Goal: Find specific page/section: Find specific page/section

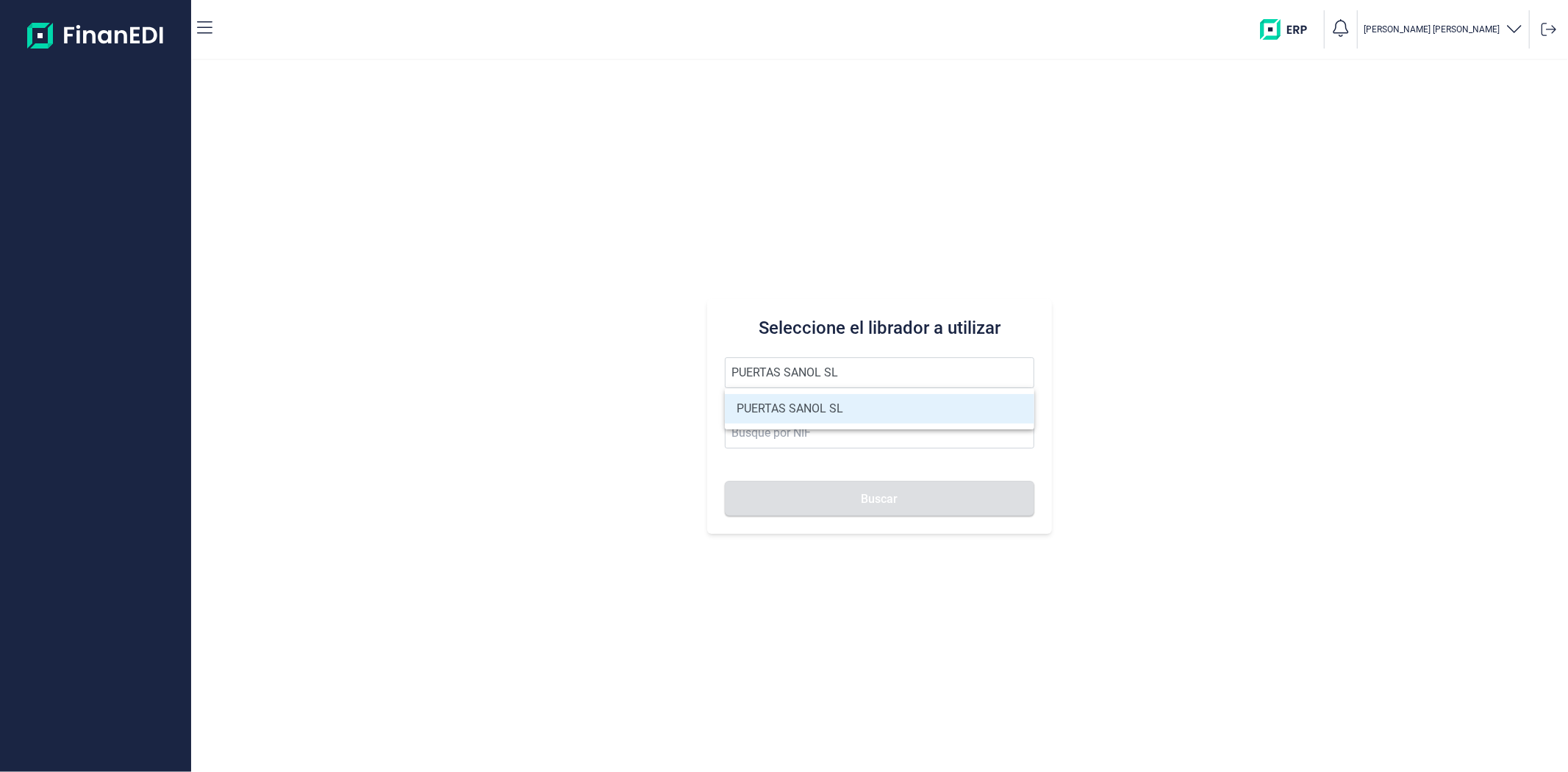
type input "PUERTAS SANOL SL"
click at [816, 409] on li "PUERTAS SANOL SL" at bounding box center [880, 408] width 309 height 29
type input "B73919813"
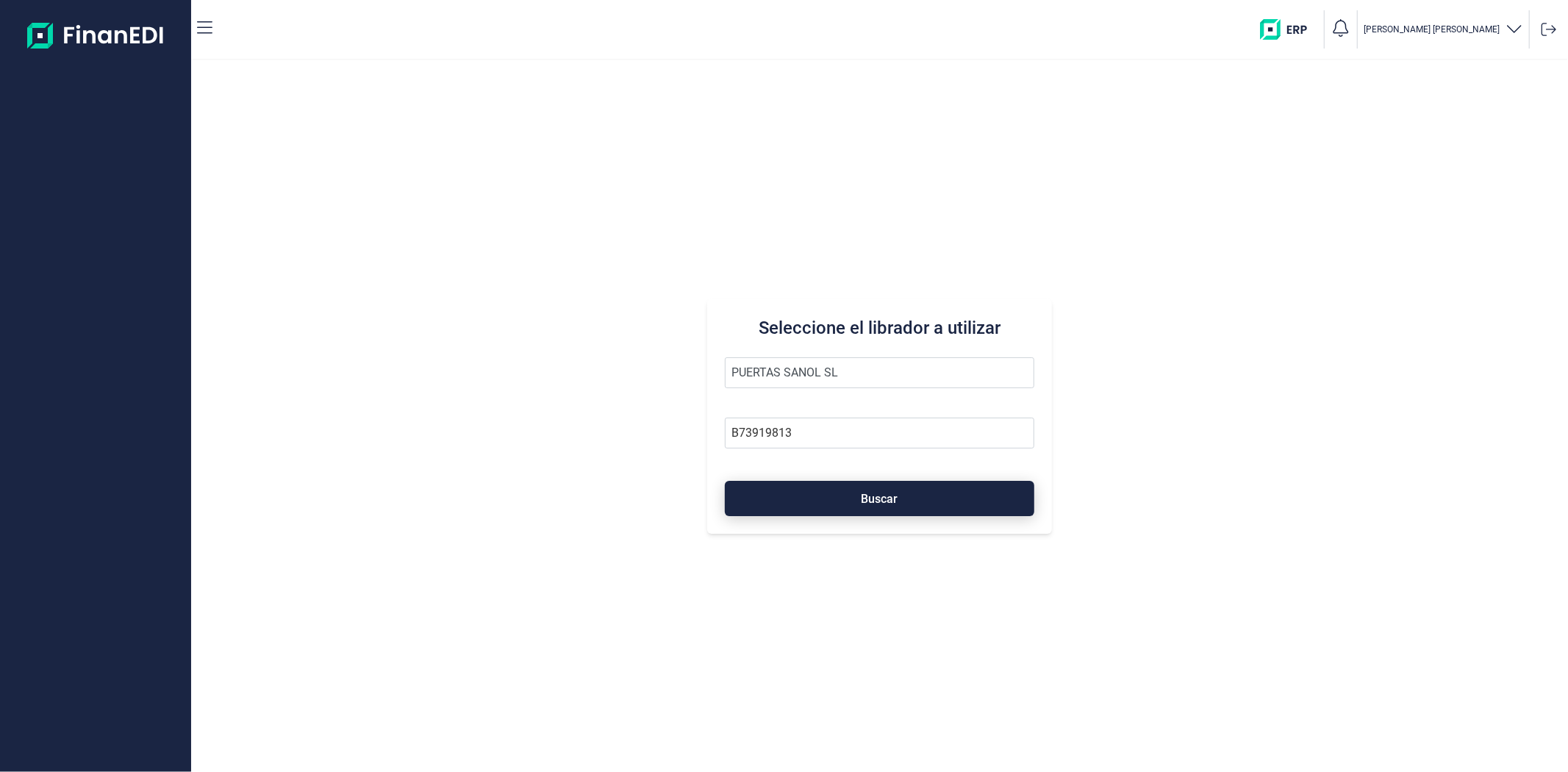
click at [853, 500] on button "Buscar" at bounding box center [880, 499] width 309 height 35
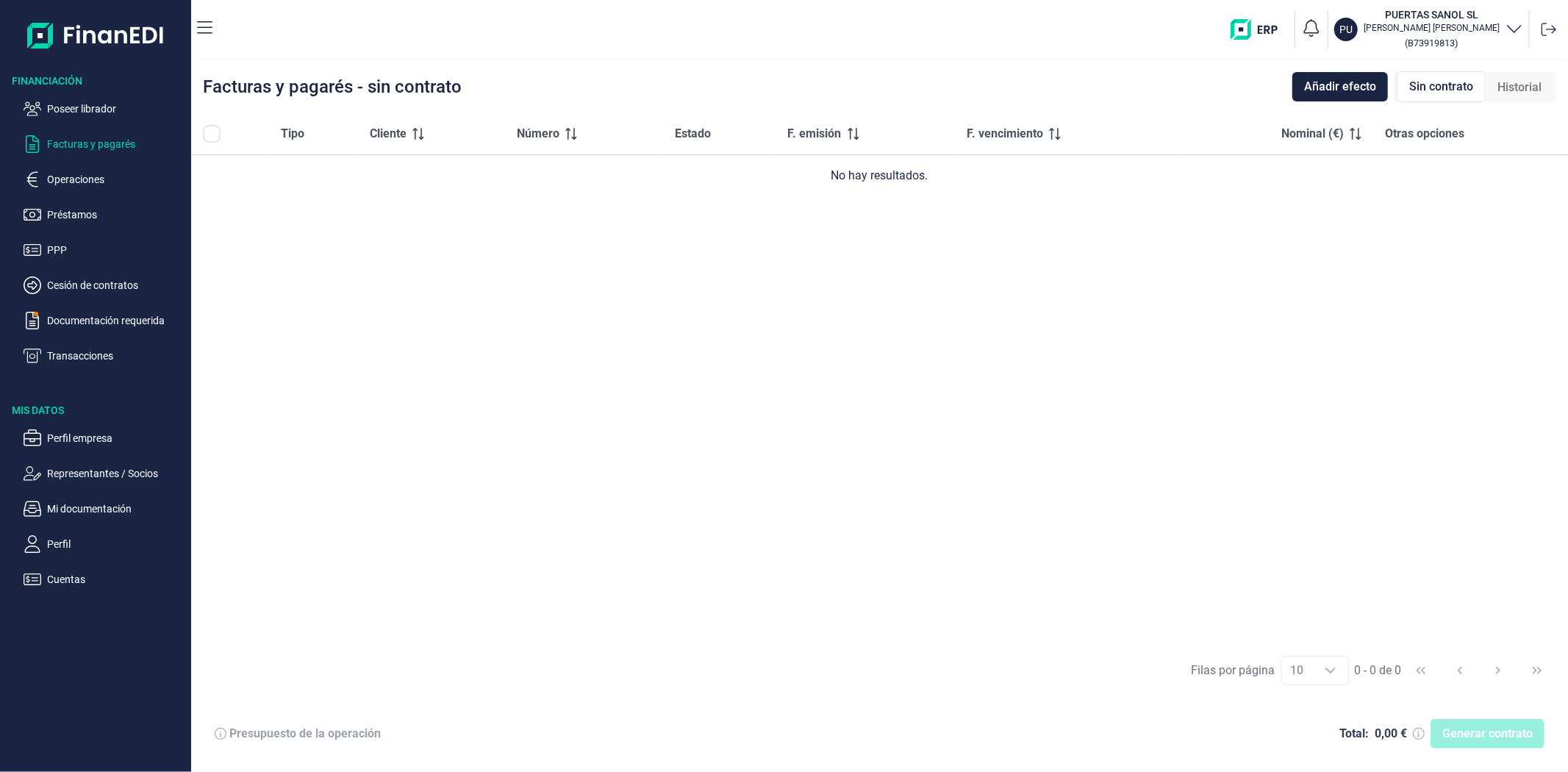
click at [579, 56] on nav "PU PUERTAS SANOL SL [PERSON_NAME] [PERSON_NAME] ( B73919813 )" at bounding box center [880, 29] width 1377 height 59
click at [85, 500] on p "Mi documentación" at bounding box center [116, 509] width 138 height 18
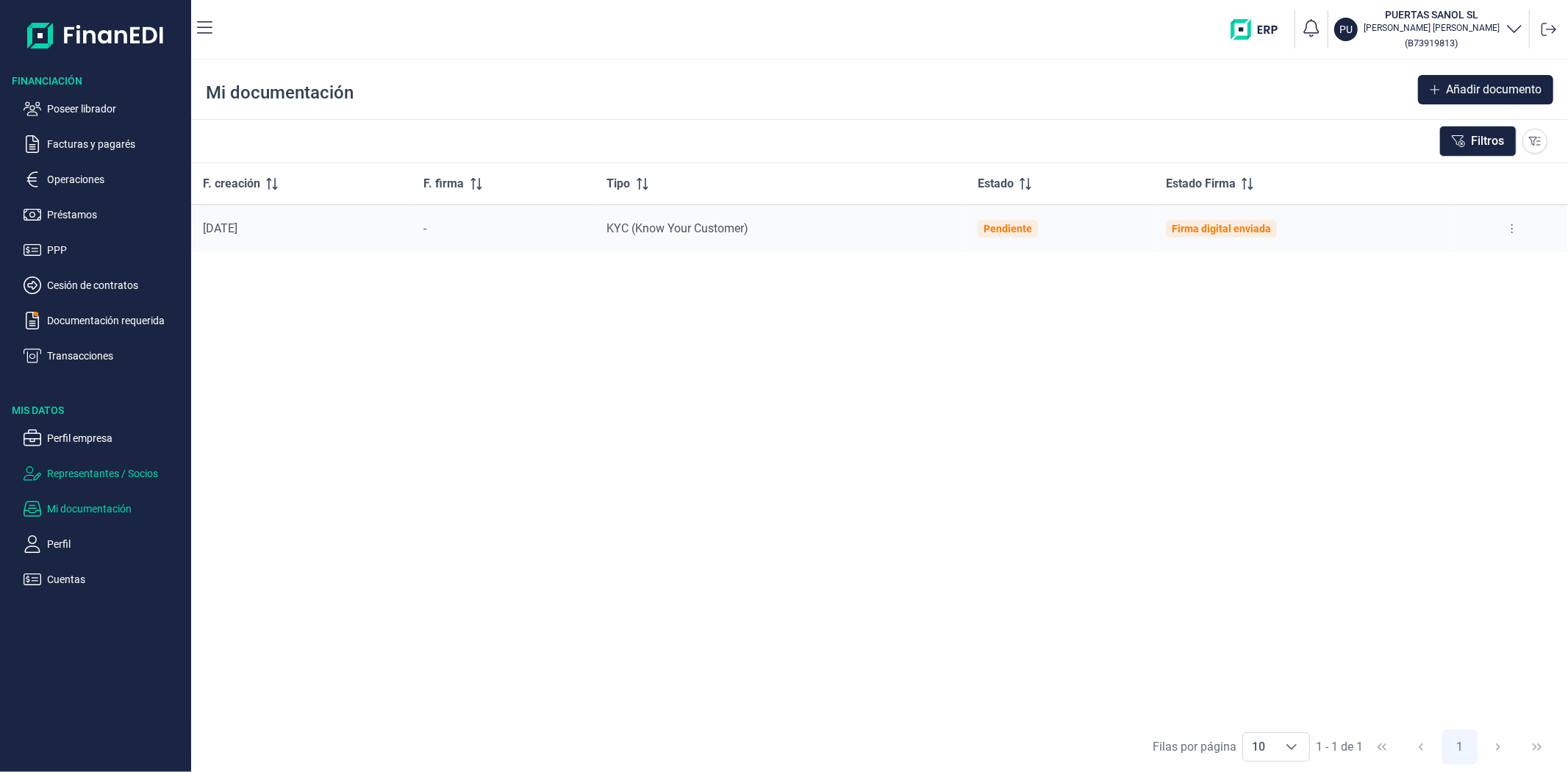
click at [101, 472] on p "Representantes / Socios" at bounding box center [116, 473] width 138 height 18
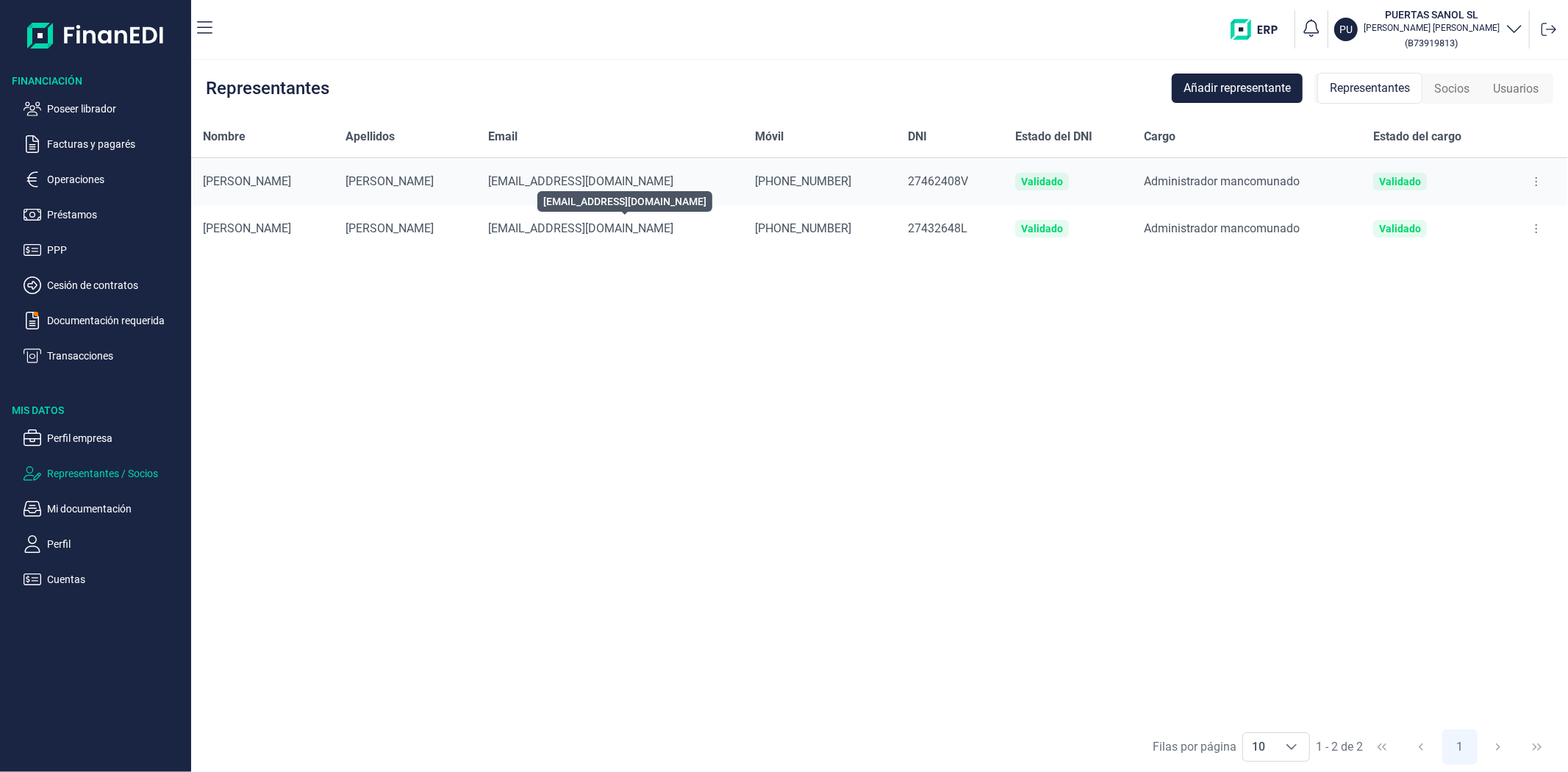
click at [562, 224] on span "[EMAIL_ADDRESS][DOMAIN_NAME]" at bounding box center [580, 228] width 185 height 14
